Goal: Information Seeking & Learning: Learn about a topic

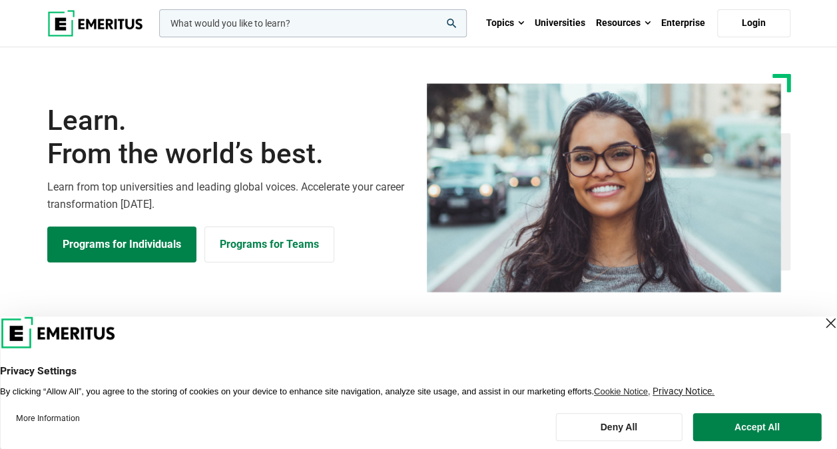
click at [271, 25] on input "woocommerce-product-search-field-0" at bounding box center [313, 23] width 308 height 28
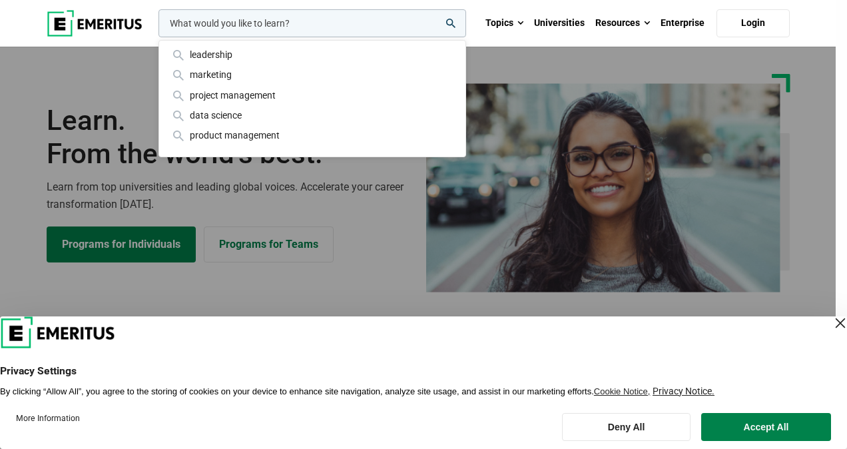
paste input "ISO 31000 Certified Risk Manager with Certification Exam"
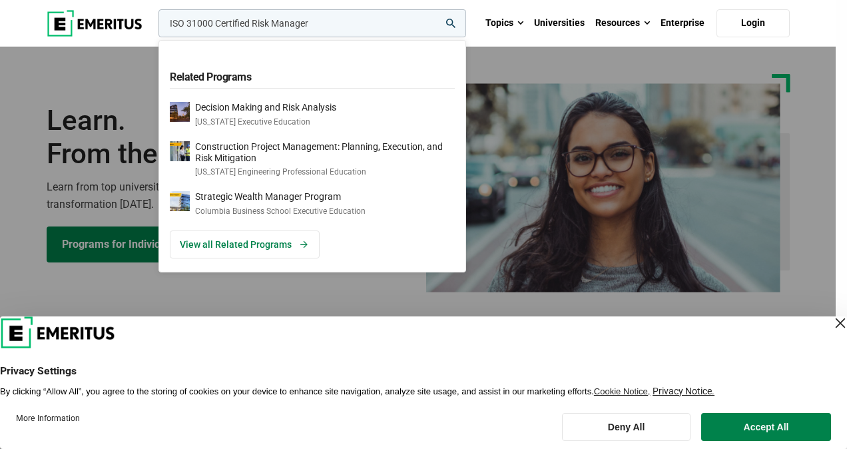
type input "ISO 31000 Certified Risk Manager"
click at [454, 19] on icon "search" at bounding box center [450, 23] width 9 height 9
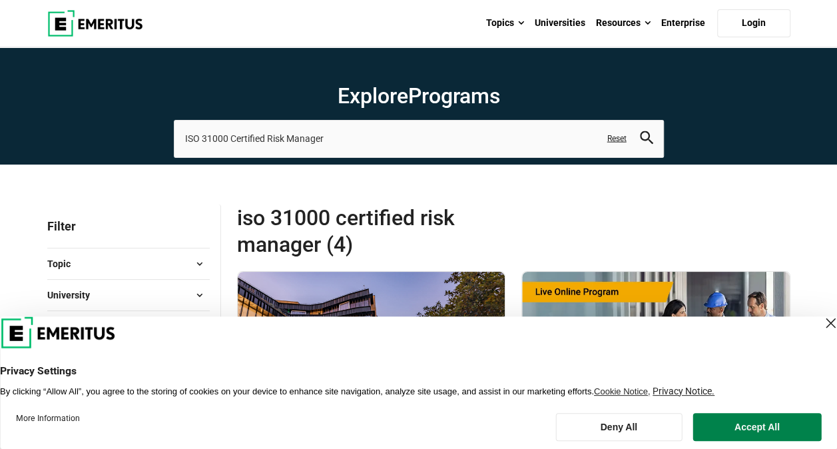
click at [821, 324] on div "Close Layer" at bounding box center [830, 323] width 19 height 19
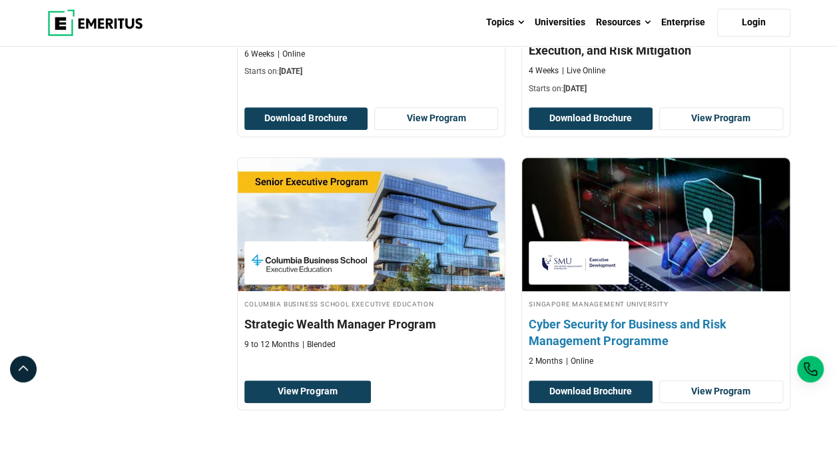
scroll to position [466, 0]
